Goal: Information Seeking & Learning: Learn about a topic

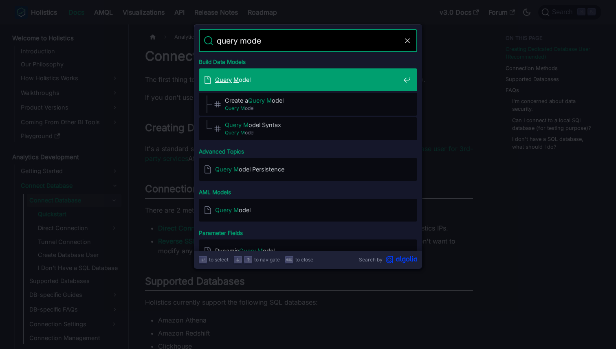
type input "query model"
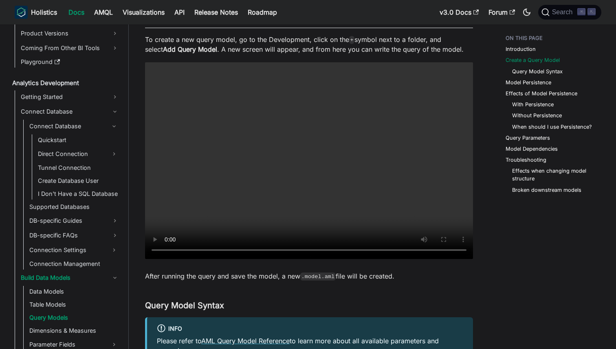
scroll to position [629, 0]
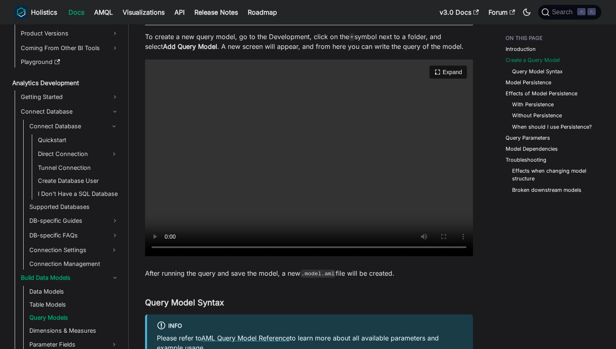
click at [364, 194] on video "Your browser does not support embedding video, but you can download it ." at bounding box center [309, 158] width 328 height 197
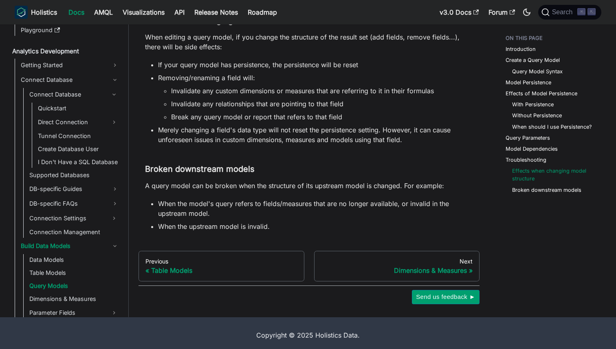
scroll to position [3384, 0]
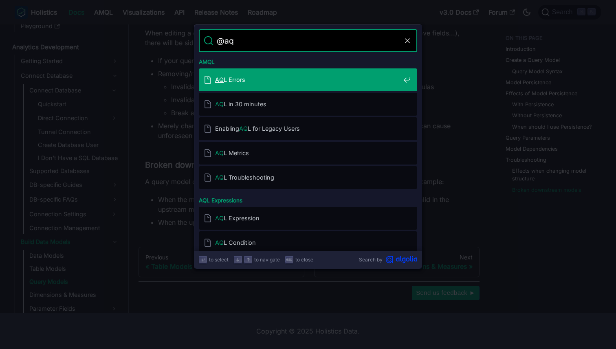
type input "@aql"
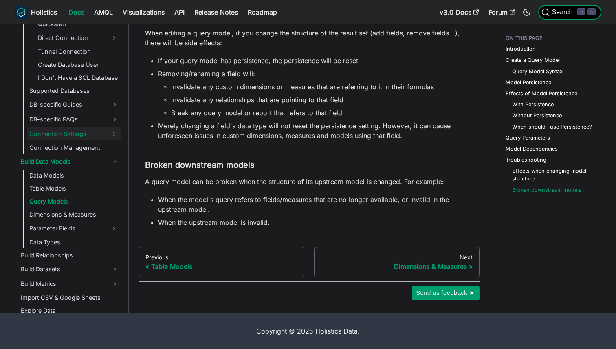
scroll to position [157, 0]
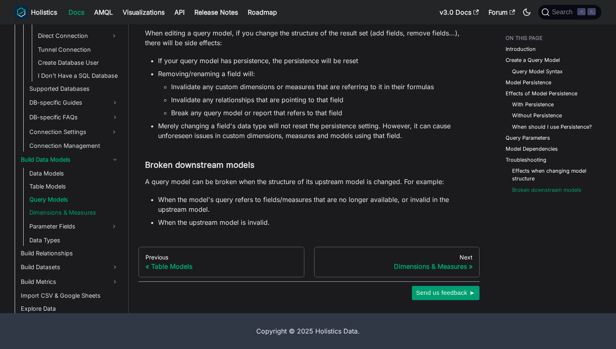
click at [82, 212] on link "Dimensions & Measures" at bounding box center [74, 212] width 95 height 11
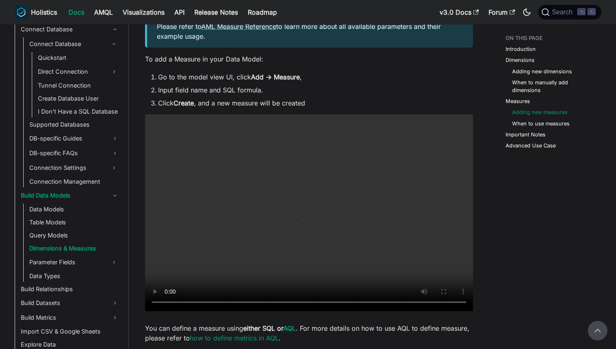
scroll to position [1642, 0]
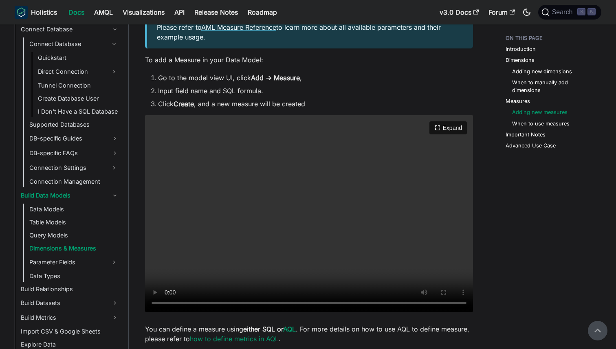
click at [317, 230] on video "Your browser does not support embedding video, but you can download it ." at bounding box center [309, 213] width 328 height 197
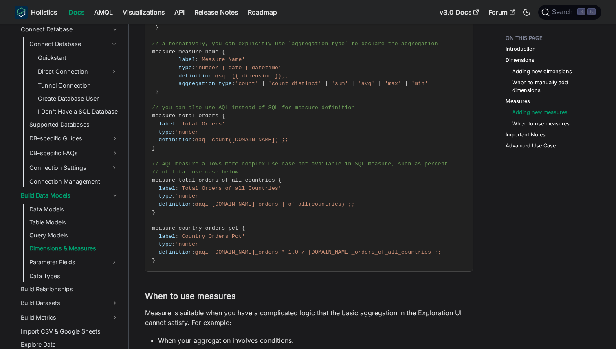
scroll to position [2020, 0]
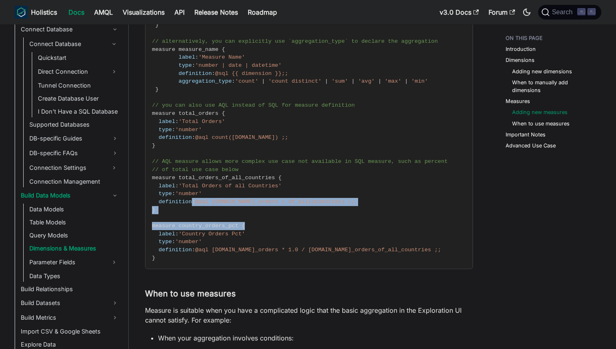
drag, startPoint x: 193, startPoint y: 205, endPoint x: 373, endPoint y: 224, distance: 181.2
click at [373, 224] on code "// you can define measure using SQL aggregation functions measure measure_name …" at bounding box center [309, 122] width 326 height 294
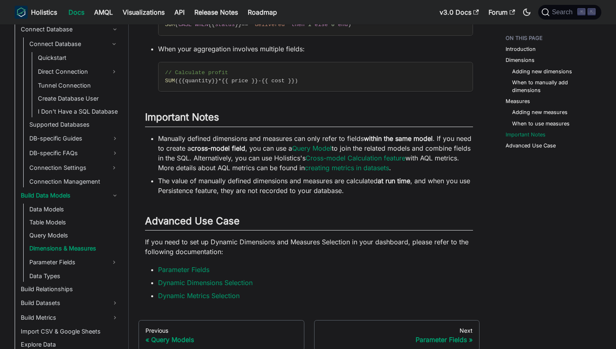
scroll to position [2368, 0]
